Goal: Task Accomplishment & Management: Manage account settings

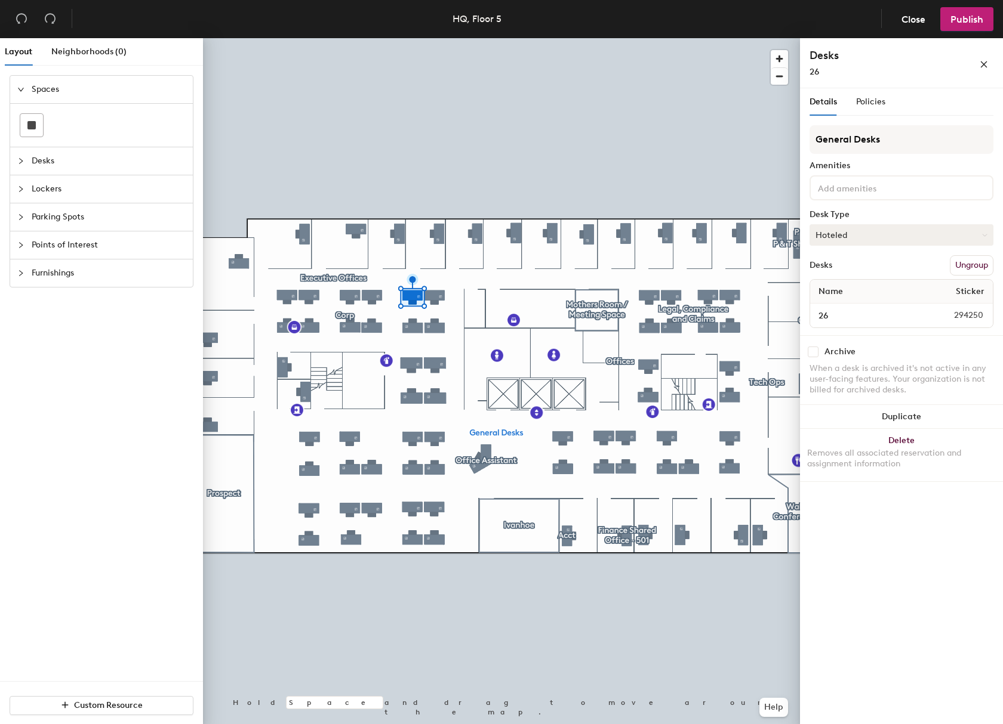
click at [855, 238] on button "Hoteled" at bounding box center [901, 234] width 184 height 21
click at [850, 270] on div "Assigned" at bounding box center [869, 272] width 119 height 18
click at [962, 20] on span "Publish" at bounding box center [966, 19] width 33 height 11
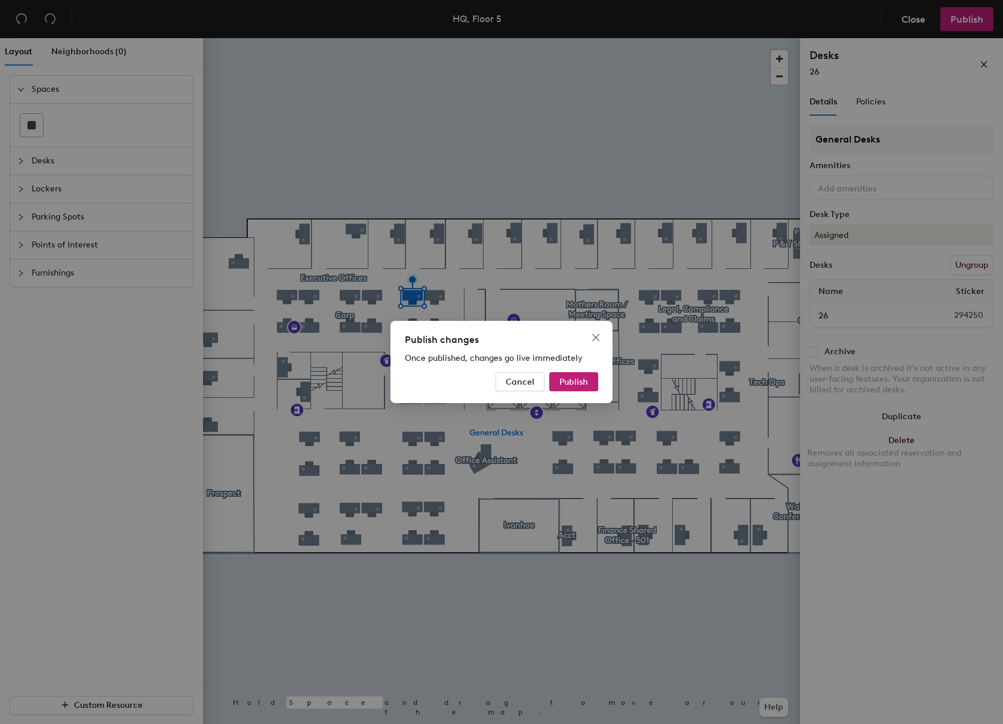
drag, startPoint x: 573, startPoint y: 382, endPoint x: 764, endPoint y: 377, distance: 190.4
click at [574, 381] on span "Publish" at bounding box center [573, 382] width 29 height 10
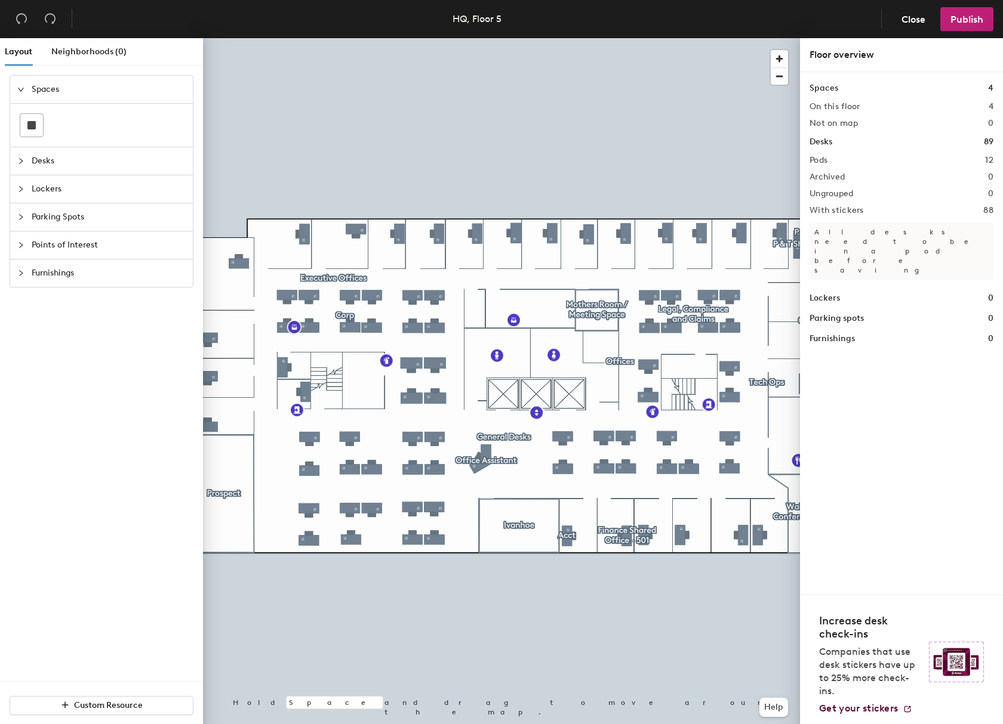
click at [545, 38] on div at bounding box center [501, 38] width 597 height 0
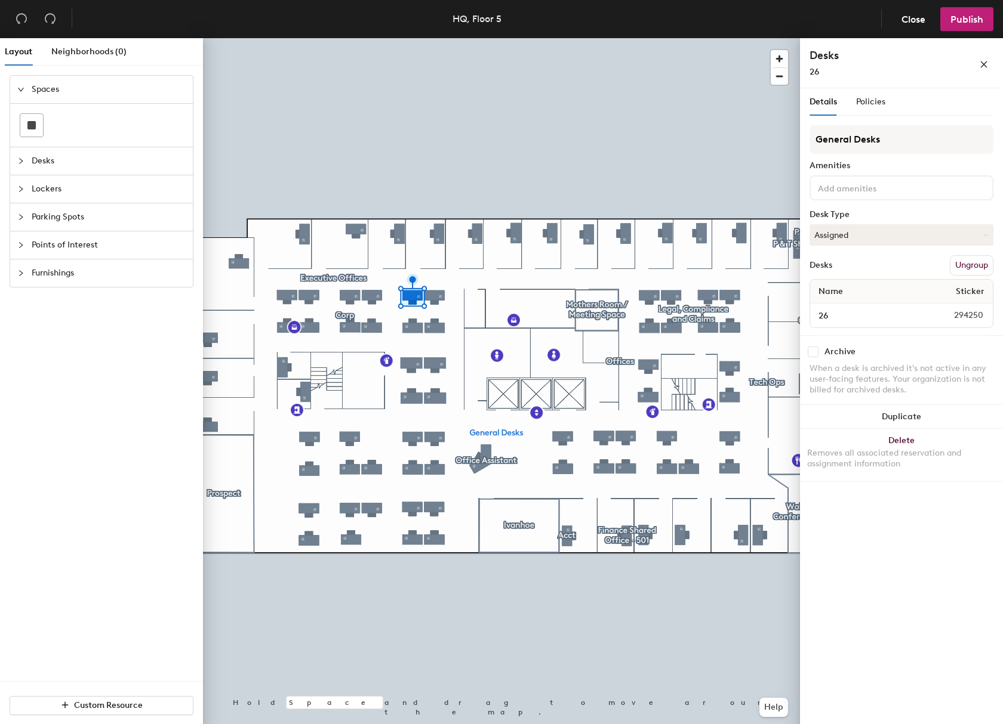
click at [579, 38] on div at bounding box center [501, 38] width 597 height 0
